Goal: Task Accomplishment & Management: Complete application form

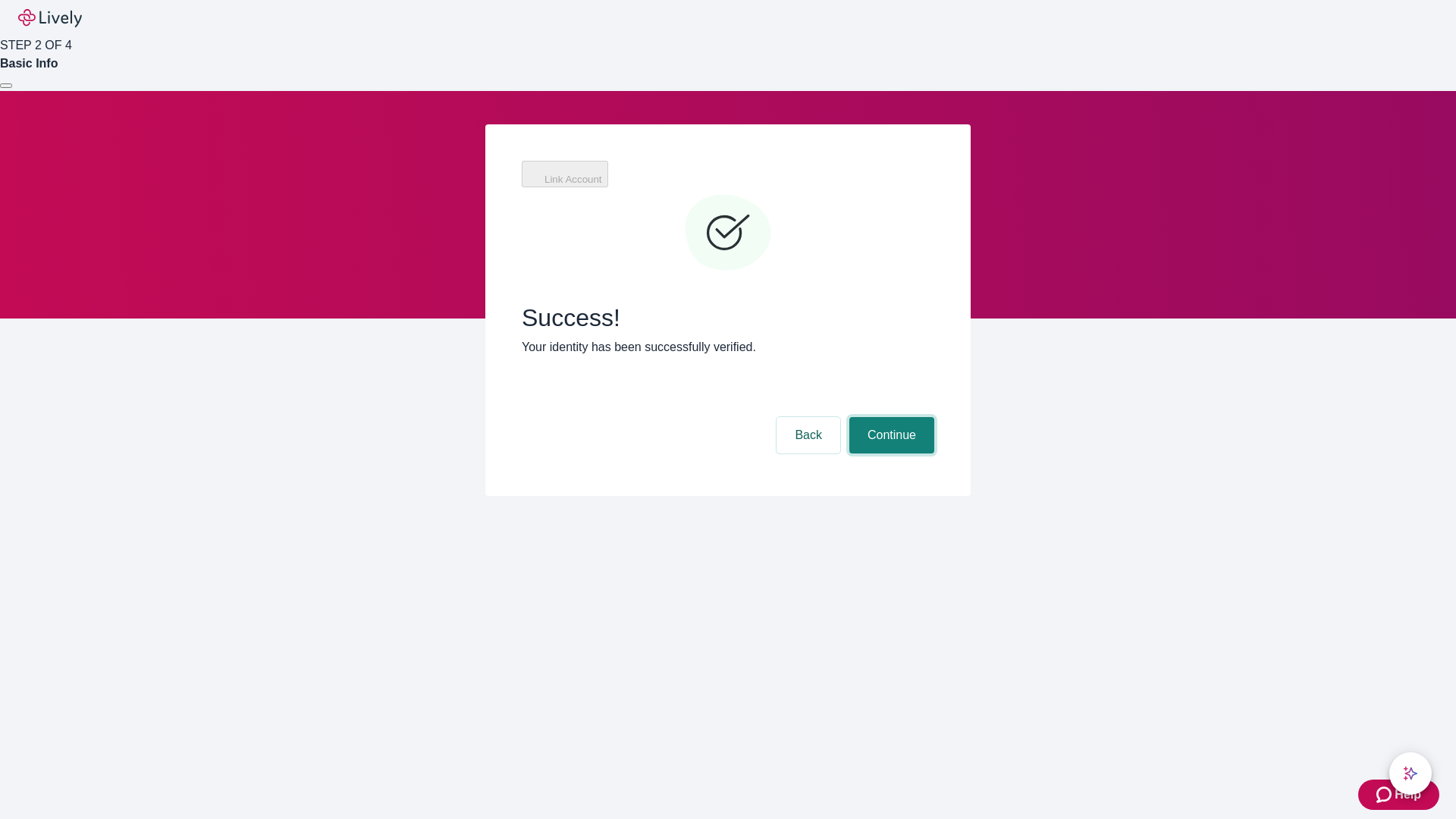
click at [889, 417] on button "Continue" at bounding box center [891, 435] width 85 height 36
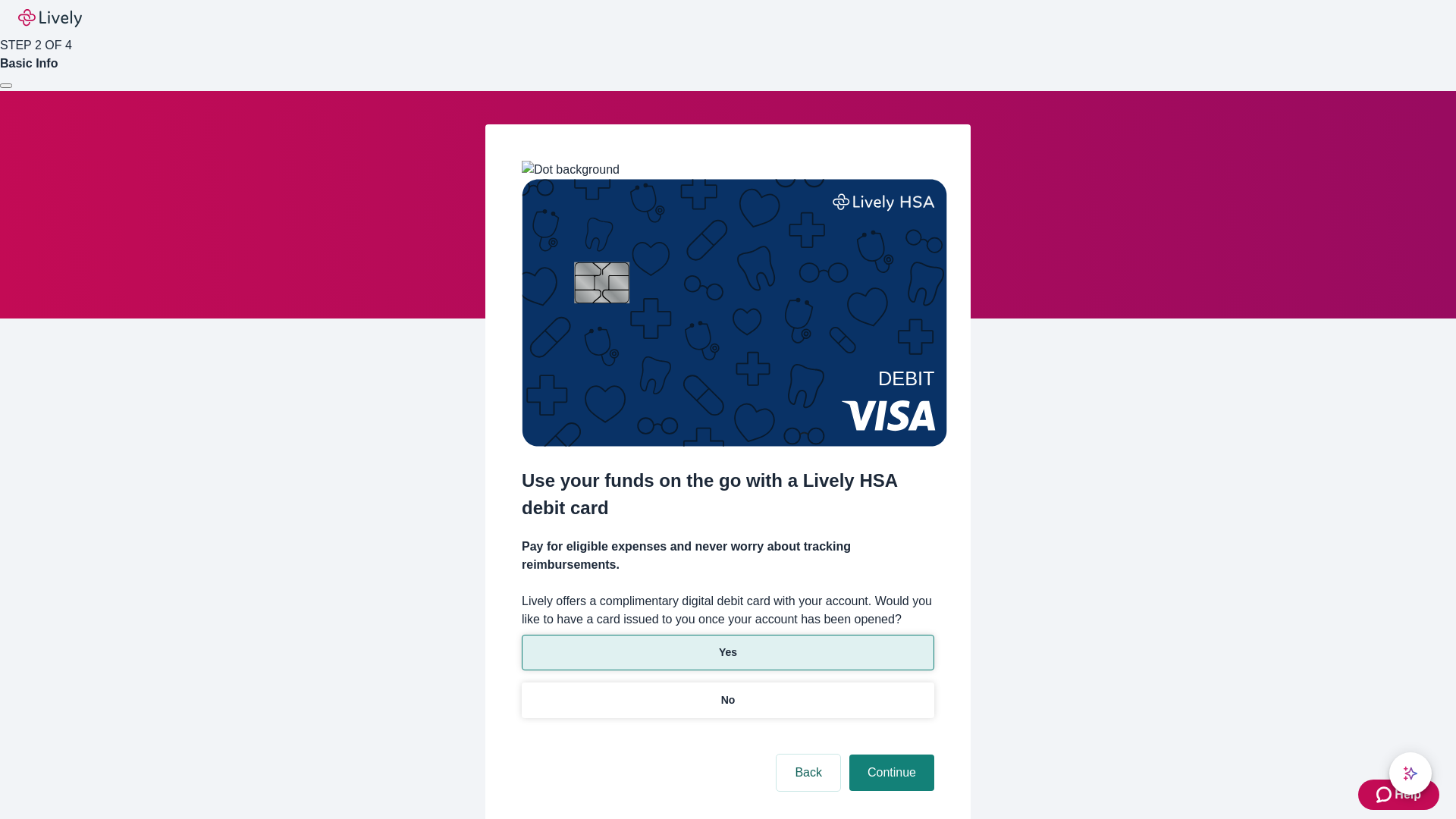
click at [728, 644] on p "Yes" at bounding box center [728, 652] width 18 height 16
click at [889, 754] on button "Continue" at bounding box center [891, 772] width 85 height 36
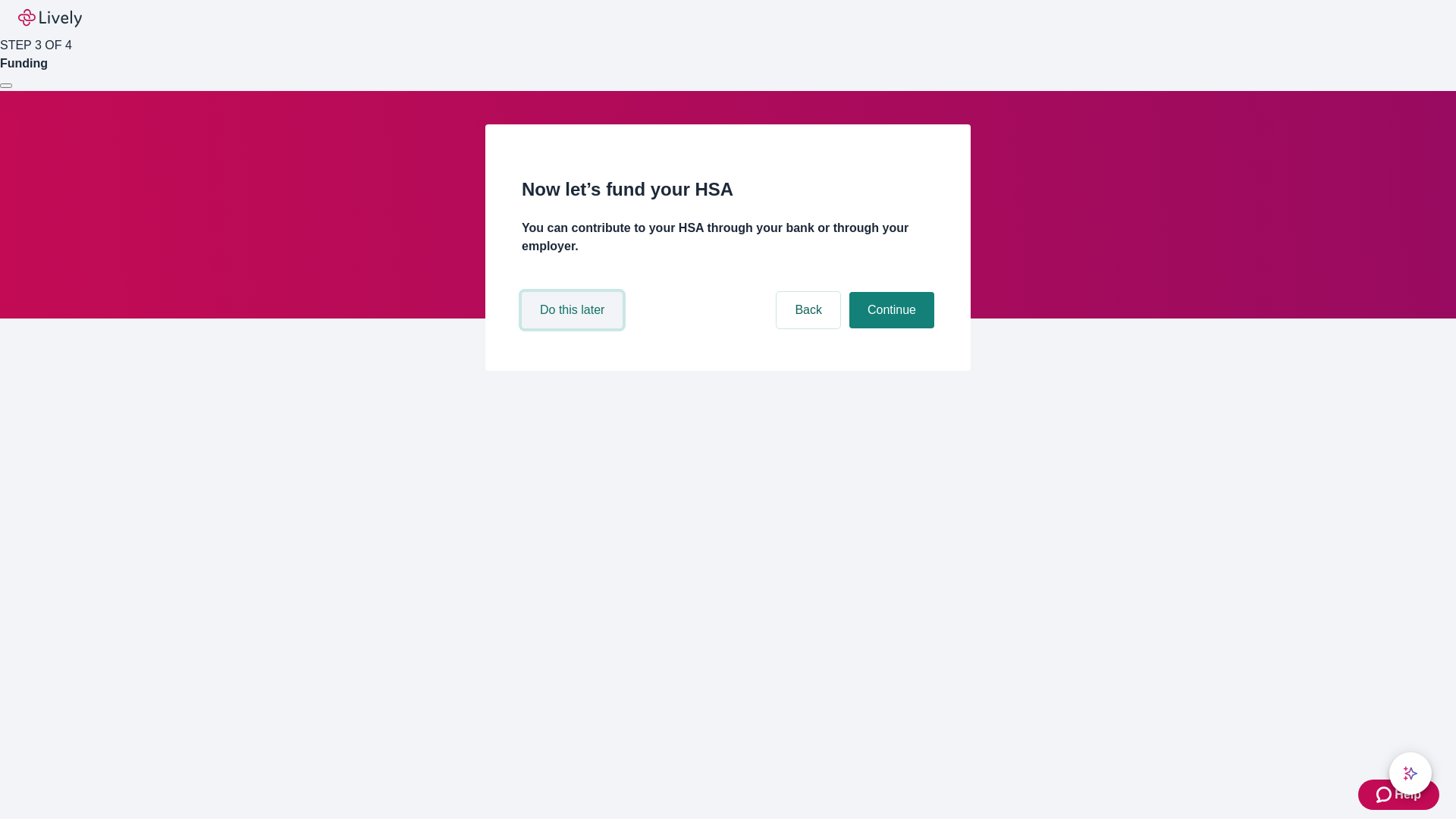
click at [574, 328] on button "Do this later" at bounding box center [571, 310] width 101 height 36
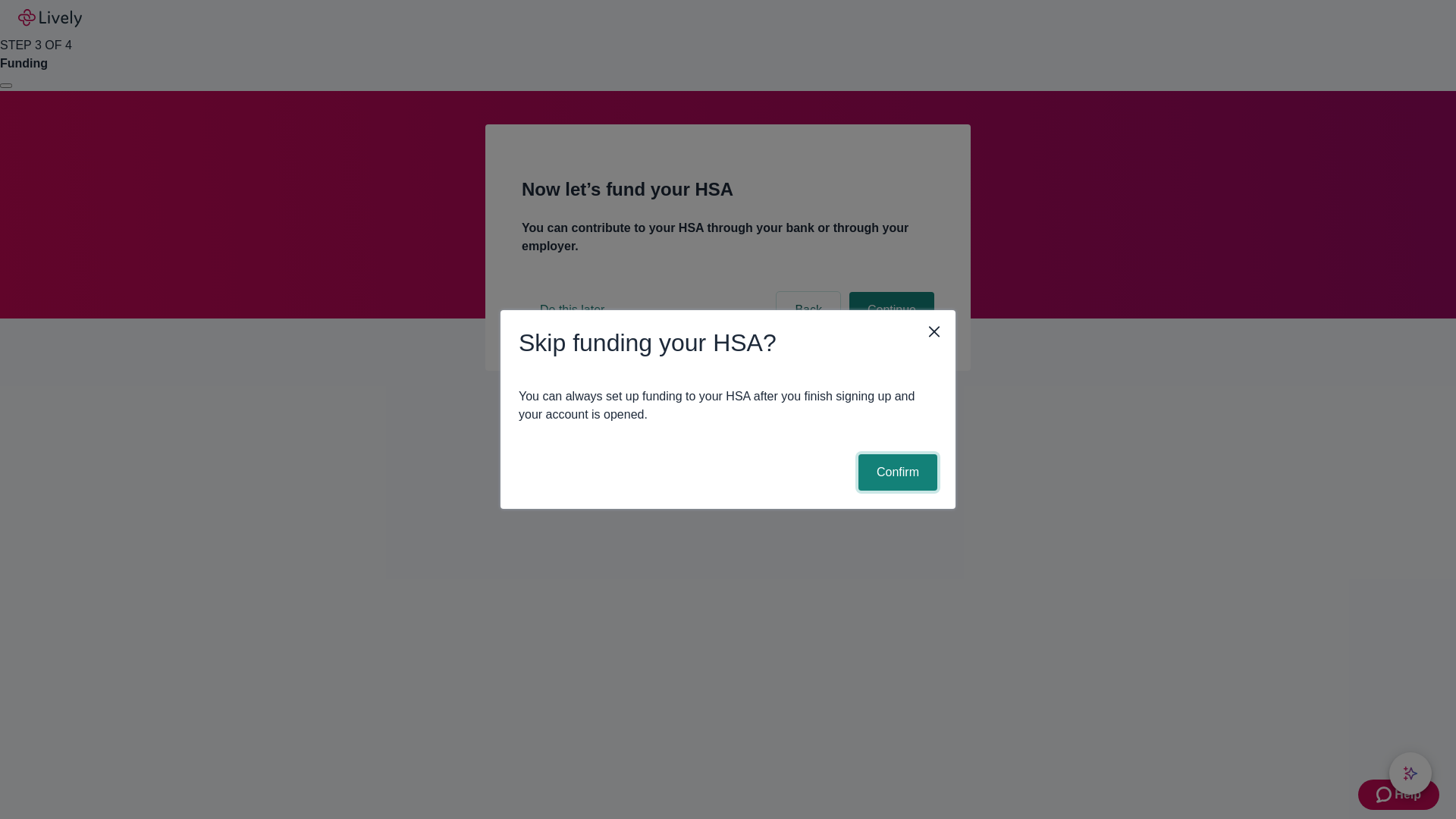
click at [896, 473] on button "Confirm" at bounding box center [898, 473] width 78 height 36
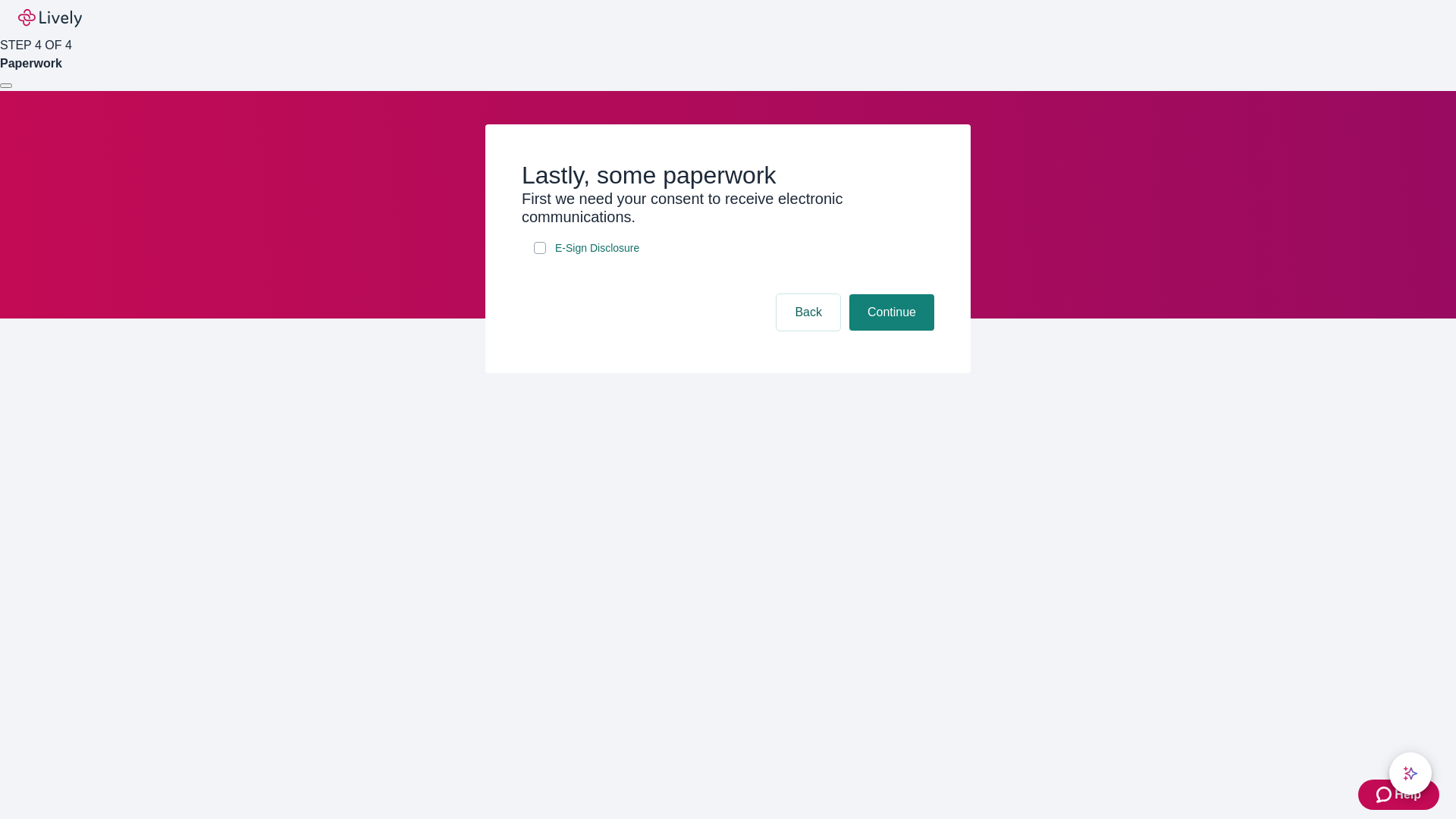
click at [540, 254] on input "E-Sign Disclosure" at bounding box center [540, 248] width 12 height 12
checkbox input "true"
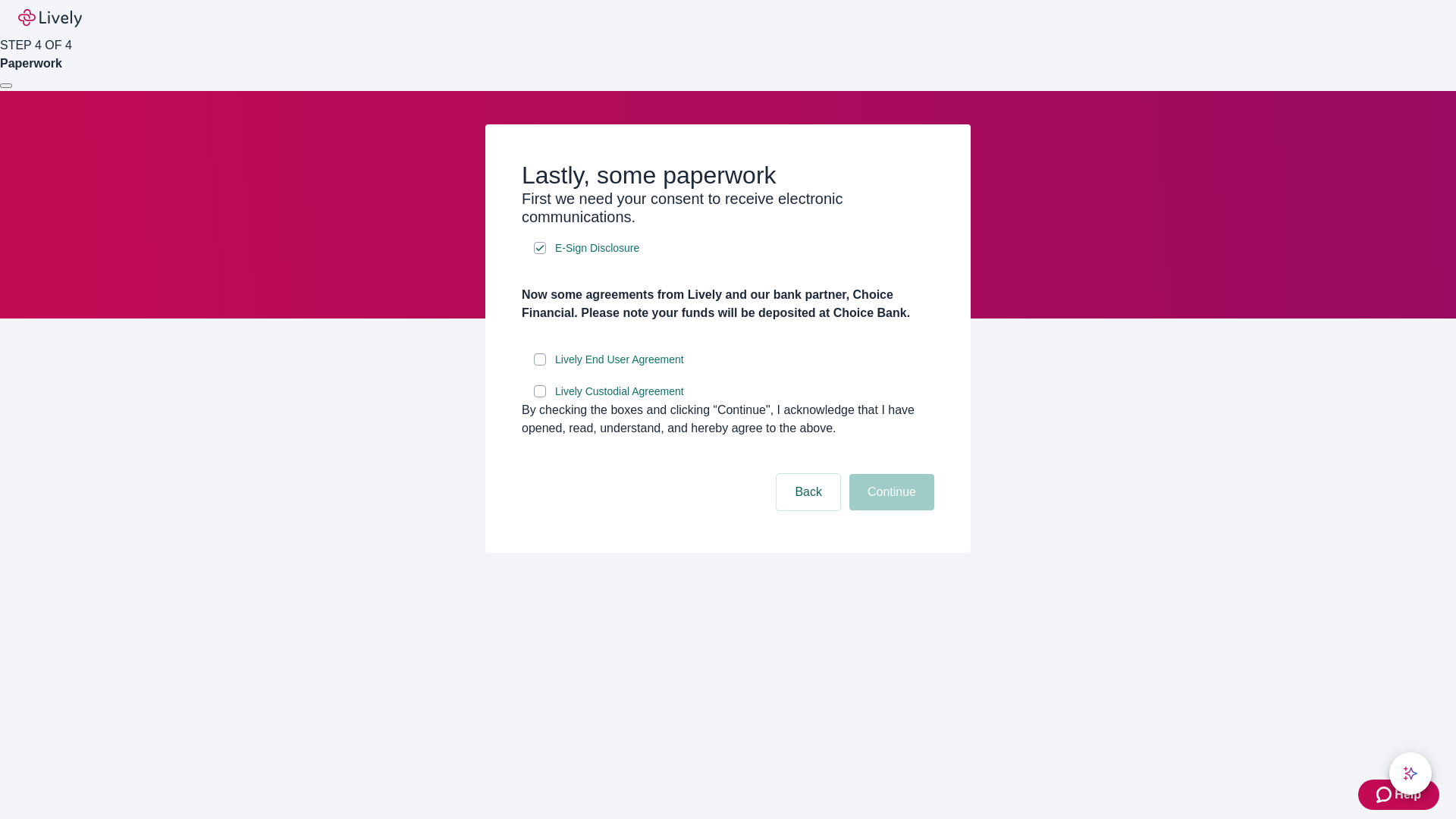
click at [540, 365] on input "Lively End User Agreement" at bounding box center [540, 359] width 12 height 12
checkbox input "true"
click at [540, 397] on input "Lively Custodial Agreement" at bounding box center [540, 390] width 12 height 12
checkbox input "true"
click at [889, 510] on button "Continue" at bounding box center [891, 492] width 85 height 36
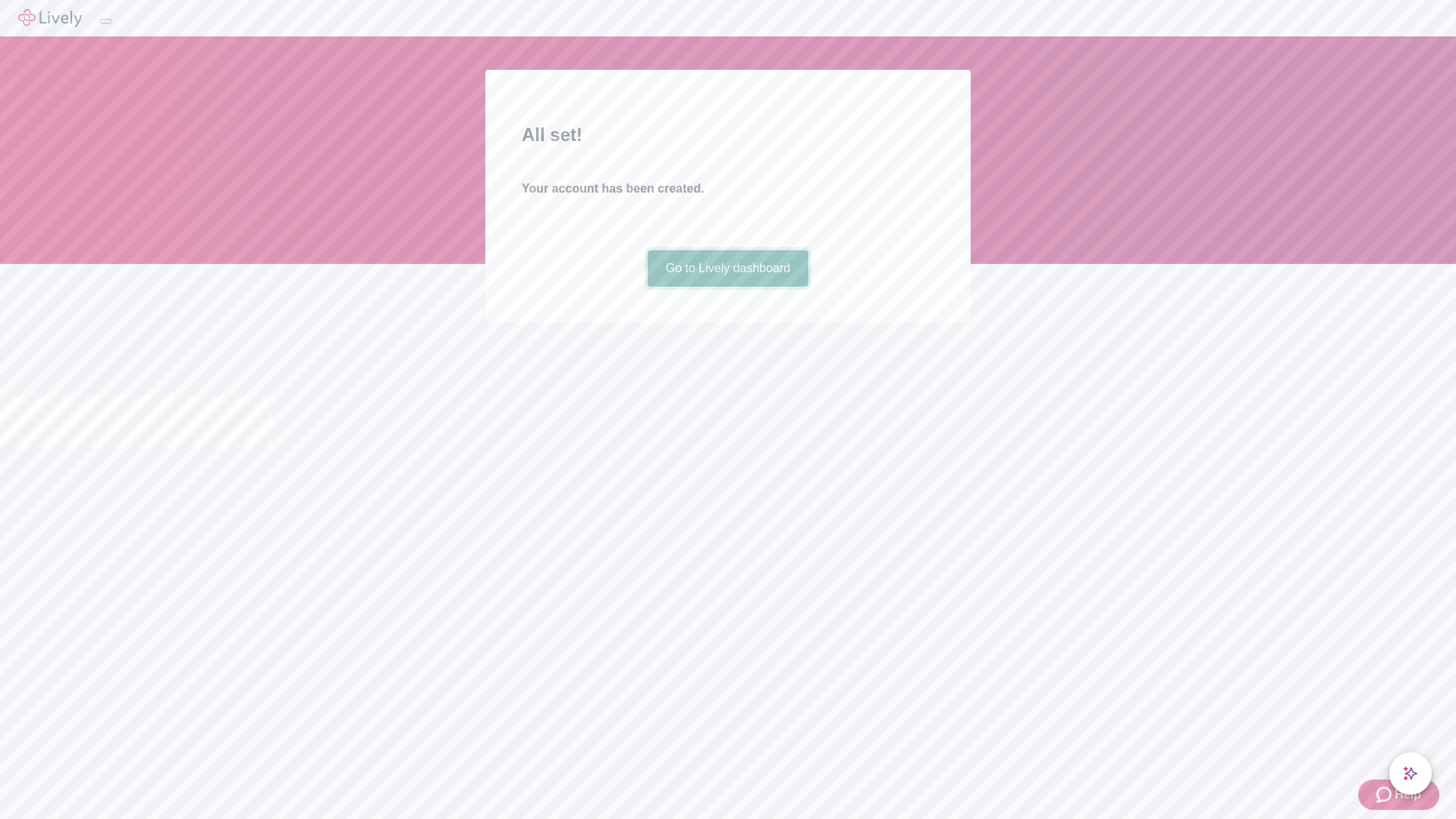
click at [728, 286] on link "Go to Lively dashboard" at bounding box center [728, 268] width 162 height 36
